Goal: Information Seeking & Learning: Learn about a topic

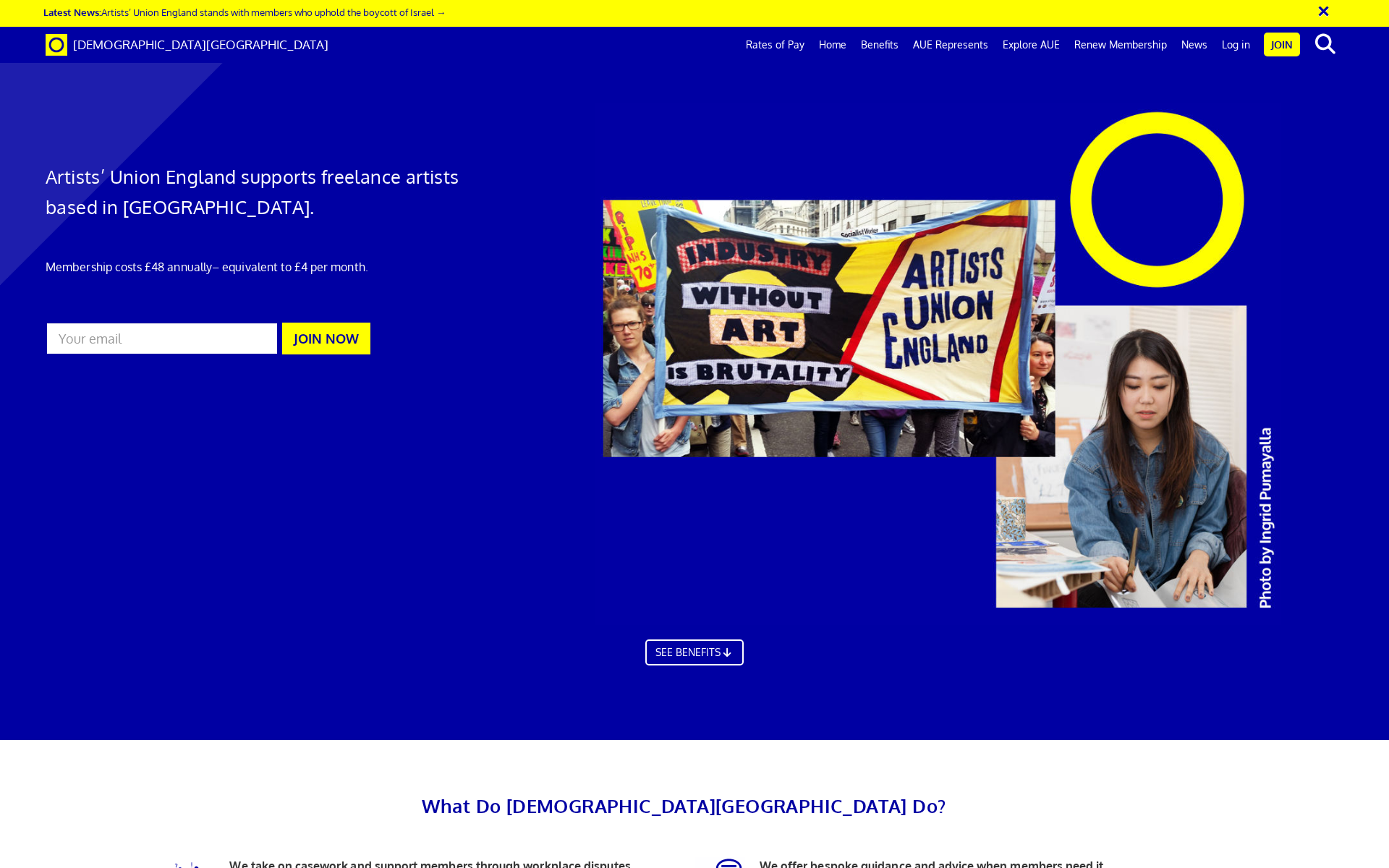
scroll to position [0, 22]
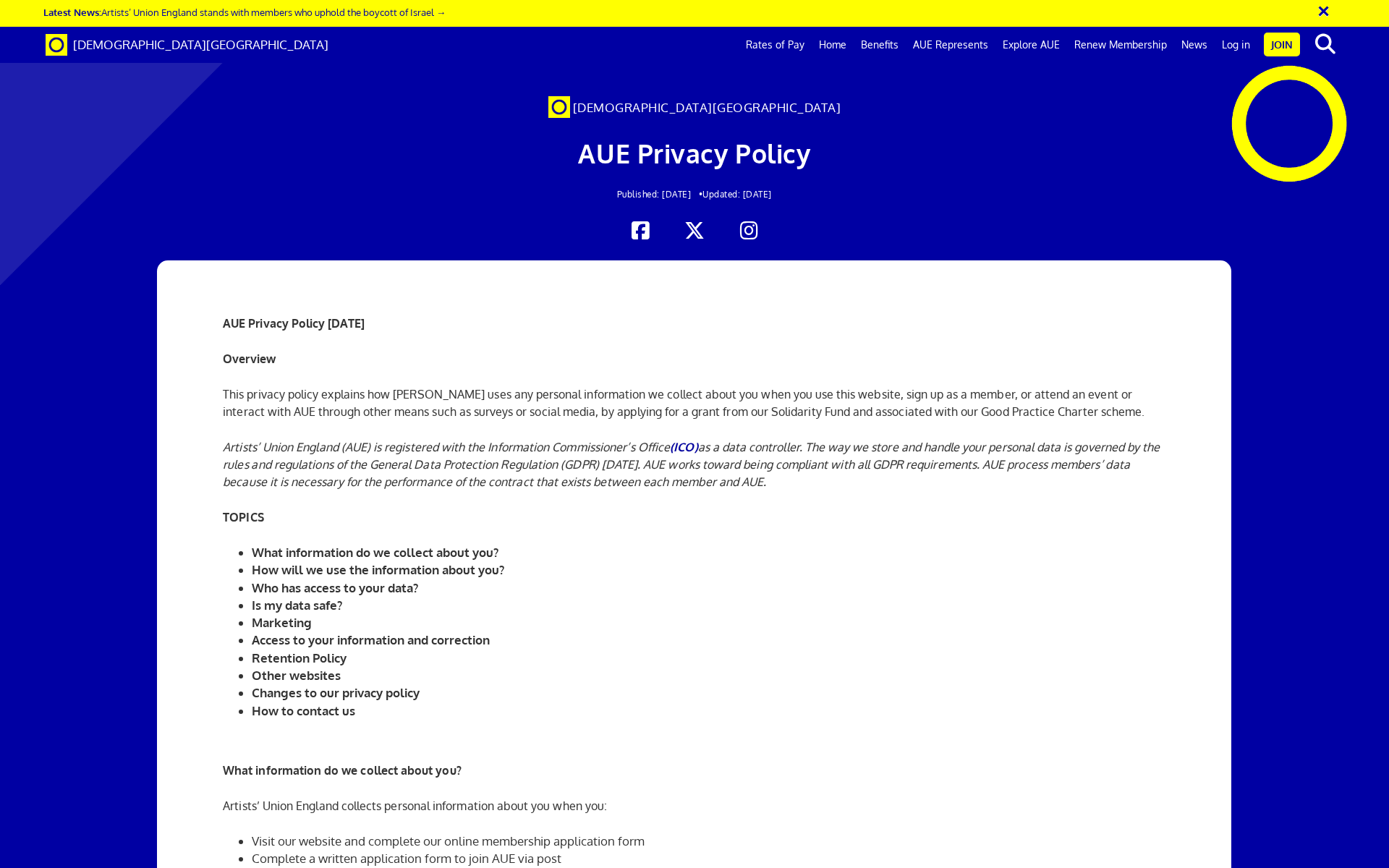
scroll to position [0, 22]
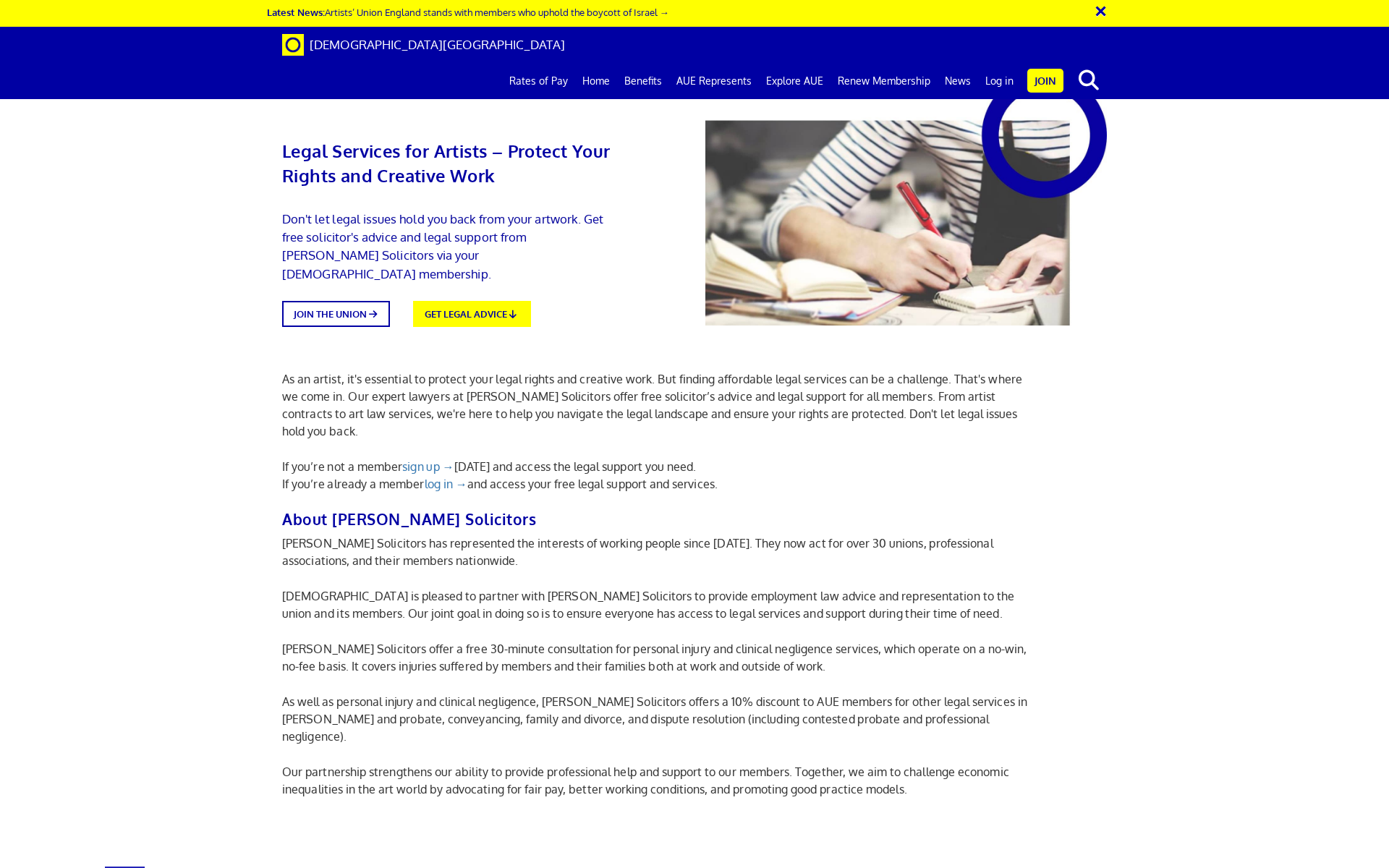
scroll to position [0, 22]
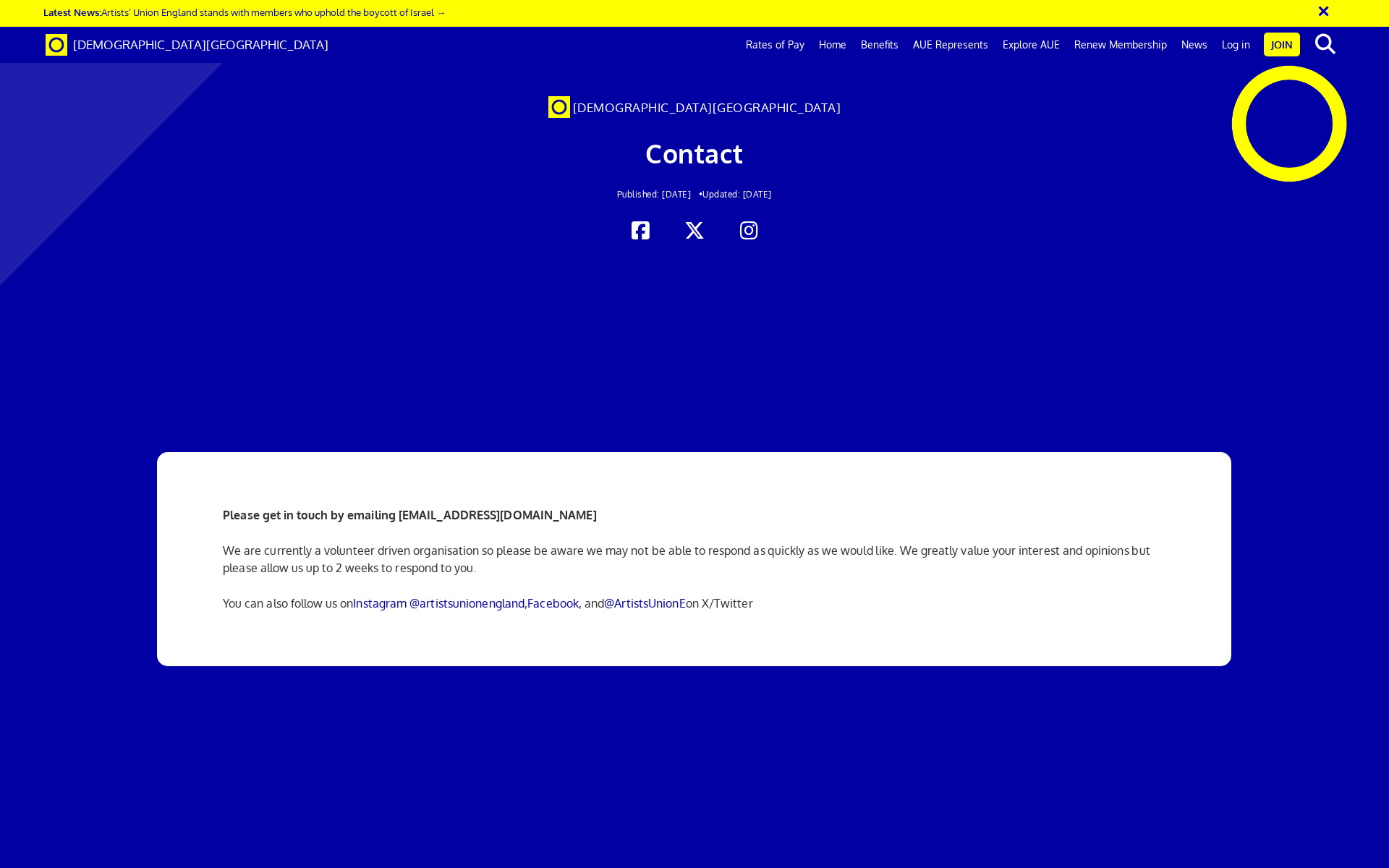
scroll to position [0, 22]
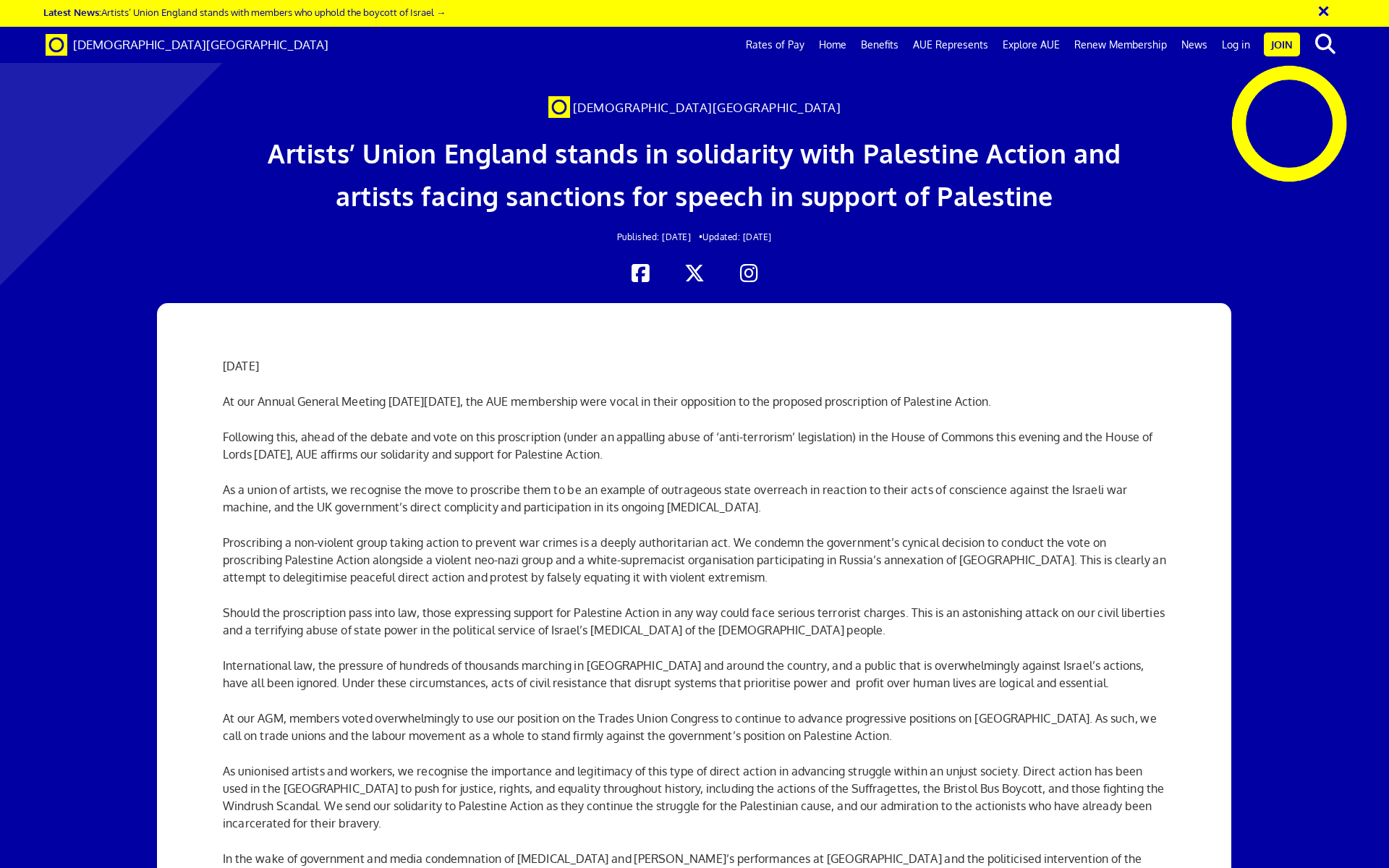
scroll to position [0, 22]
